Goal: Information Seeking & Learning: Learn about a topic

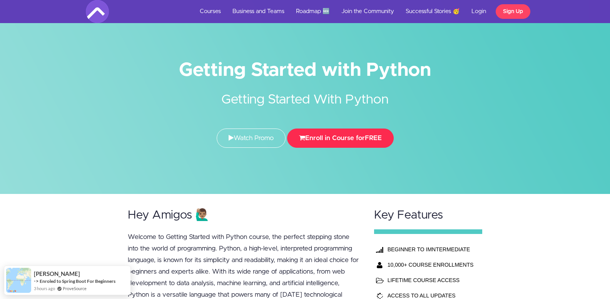
click at [329, 137] on button "Enroll in Course for FREE" at bounding box center [340, 138] width 107 height 19
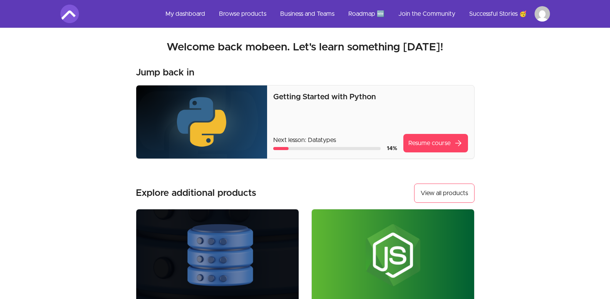
click at [307, 131] on div "Getting Started with Python Next lesson: Datatypes 14 % Resume course arrow_for…" at bounding box center [370, 122] width 194 height 61
click at [409, 140] on link "Resume course arrow_forward" at bounding box center [435, 143] width 65 height 18
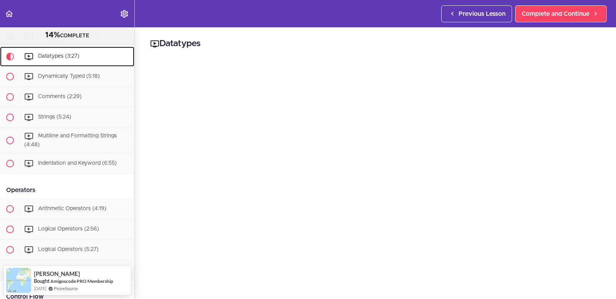
click at [99, 47] on link "Datatypes (3:27)" at bounding box center [67, 57] width 134 height 20
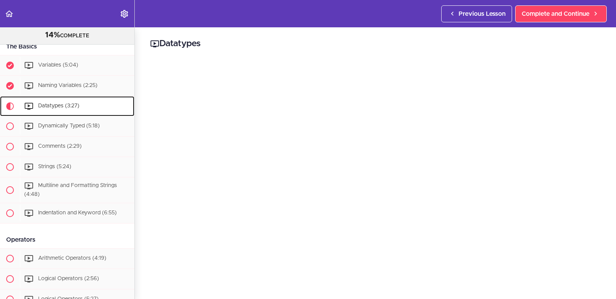
scroll to position [169, 0]
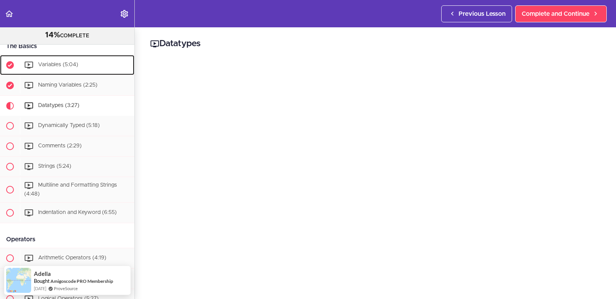
click at [70, 59] on div "Variables (5:04)" at bounding box center [77, 65] width 114 height 17
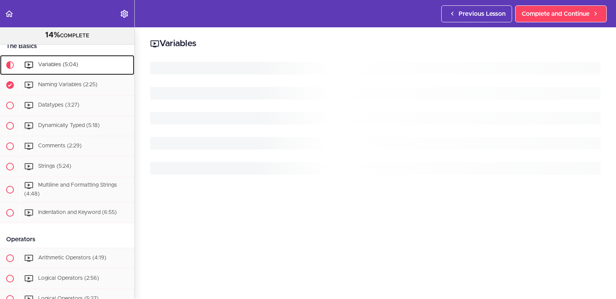
click at [70, 59] on div "Variables (5:04)" at bounding box center [77, 65] width 114 height 17
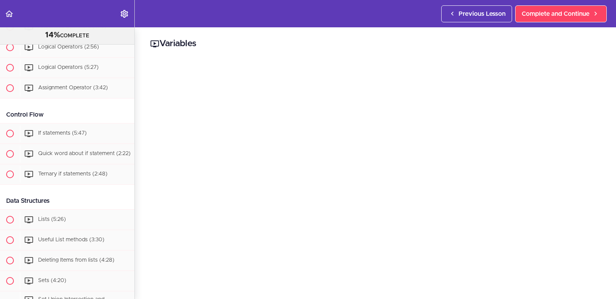
scroll to position [633, 0]
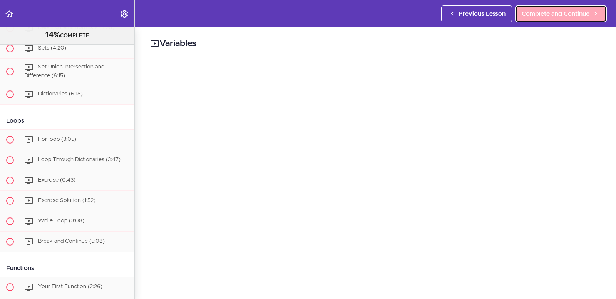
click at [536, 14] on span "Complete and Continue" at bounding box center [555, 13] width 68 height 9
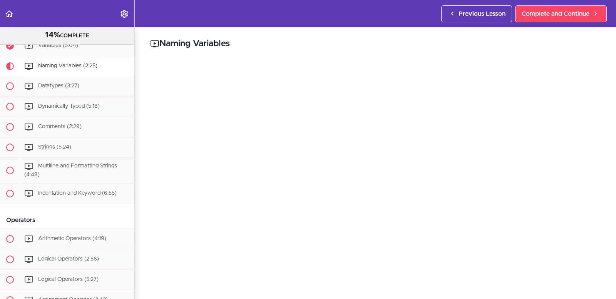
click at [543, 3] on div "Previous Lesson Complete and Continue" at bounding box center [525, 13] width 169 height 27
click at [543, 13] on span "Complete and Continue" at bounding box center [555, 13] width 68 height 9
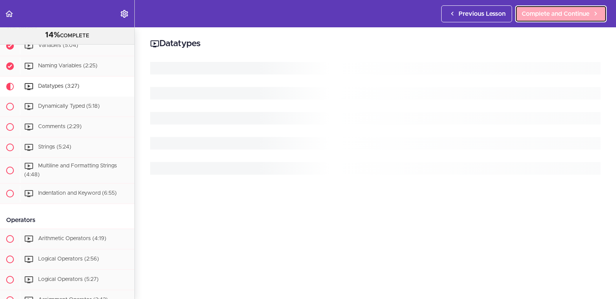
scroll to position [209, 0]
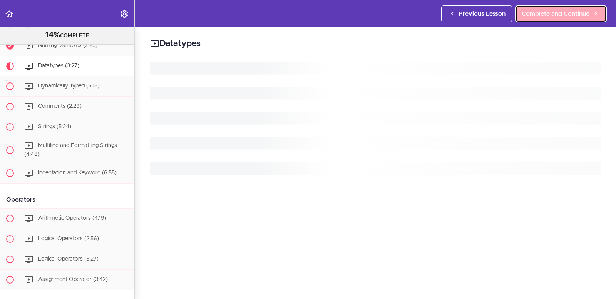
click at [543, 13] on span "Complete and Continue" at bounding box center [555, 13] width 68 height 9
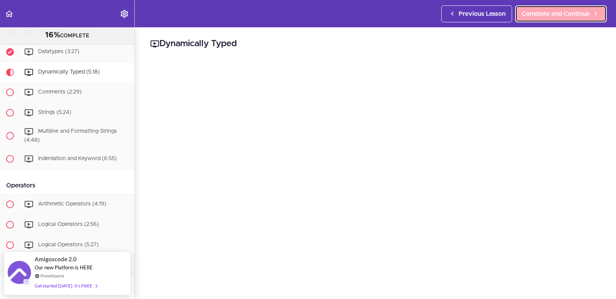
scroll to position [229, 0]
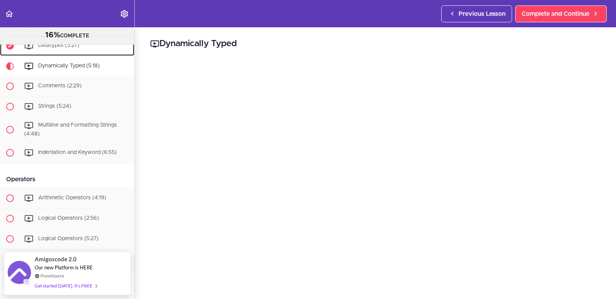
click at [98, 46] on div "Datatypes (3:27)" at bounding box center [77, 45] width 114 height 17
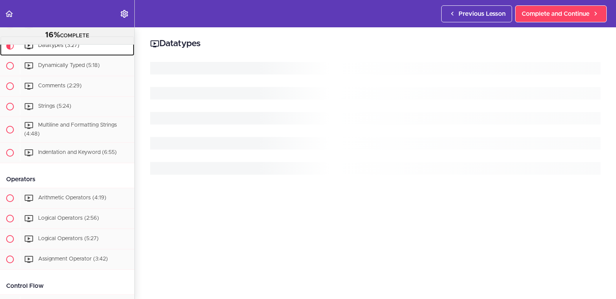
scroll to position [209, 0]
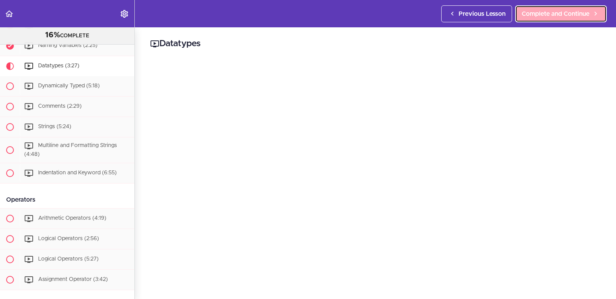
click at [533, 14] on span "Complete and Continue" at bounding box center [555, 13] width 68 height 9
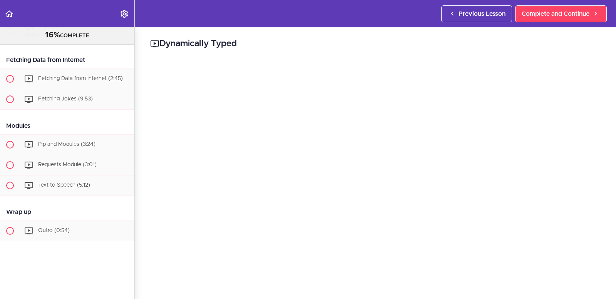
scroll to position [1208, 0]
click at [539, 12] on span "Complete and Continue" at bounding box center [555, 13] width 68 height 9
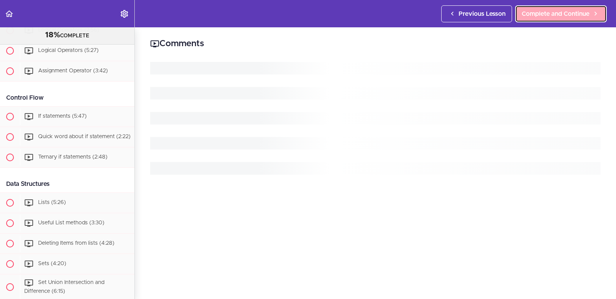
scroll to position [250, 0]
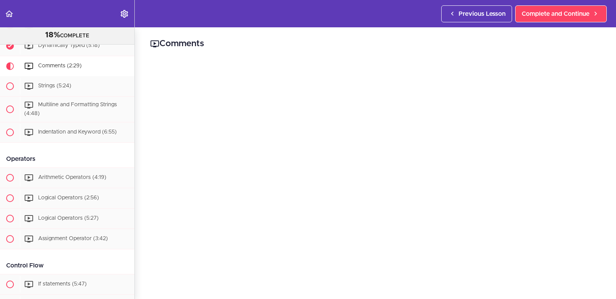
click at [345, 50] on h2 "Comments" at bounding box center [375, 43] width 450 height 13
click at [536, 11] on span "Complete and Continue" at bounding box center [555, 13] width 68 height 9
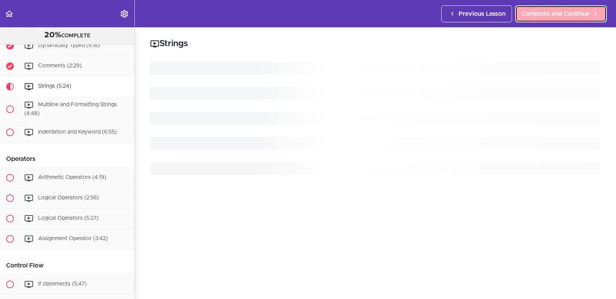
scroll to position [270, 0]
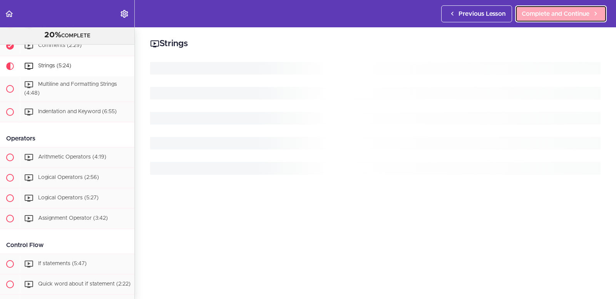
click at [536, 11] on span "Complete and Continue" at bounding box center [555, 13] width 68 height 9
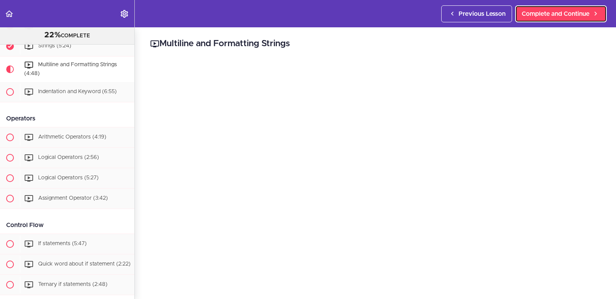
scroll to position [291, 0]
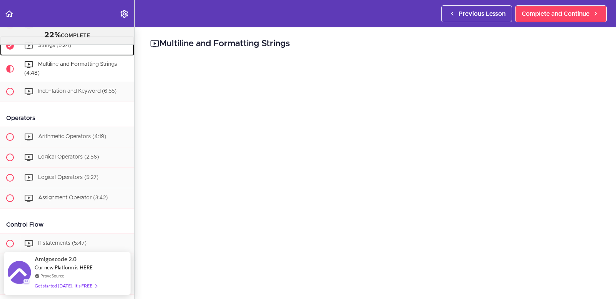
click at [69, 49] on div "Strings (5:24)" at bounding box center [77, 45] width 114 height 17
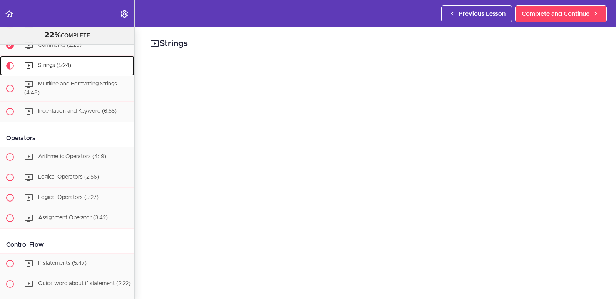
scroll to position [270, 0]
